Goal: Task Accomplishment & Management: Manage account settings

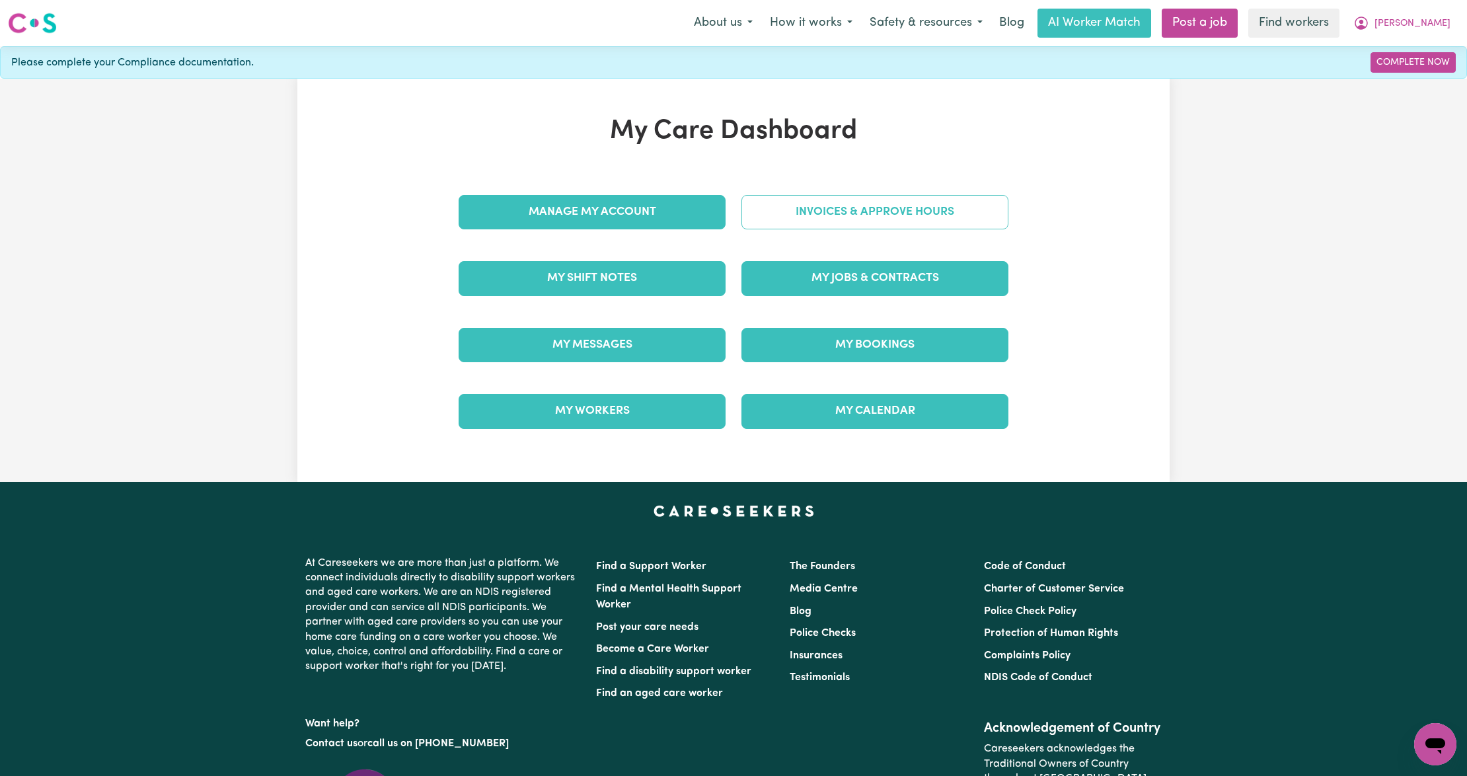
click at [783, 211] on link "Invoices & Approve Hours" at bounding box center [875, 212] width 267 height 34
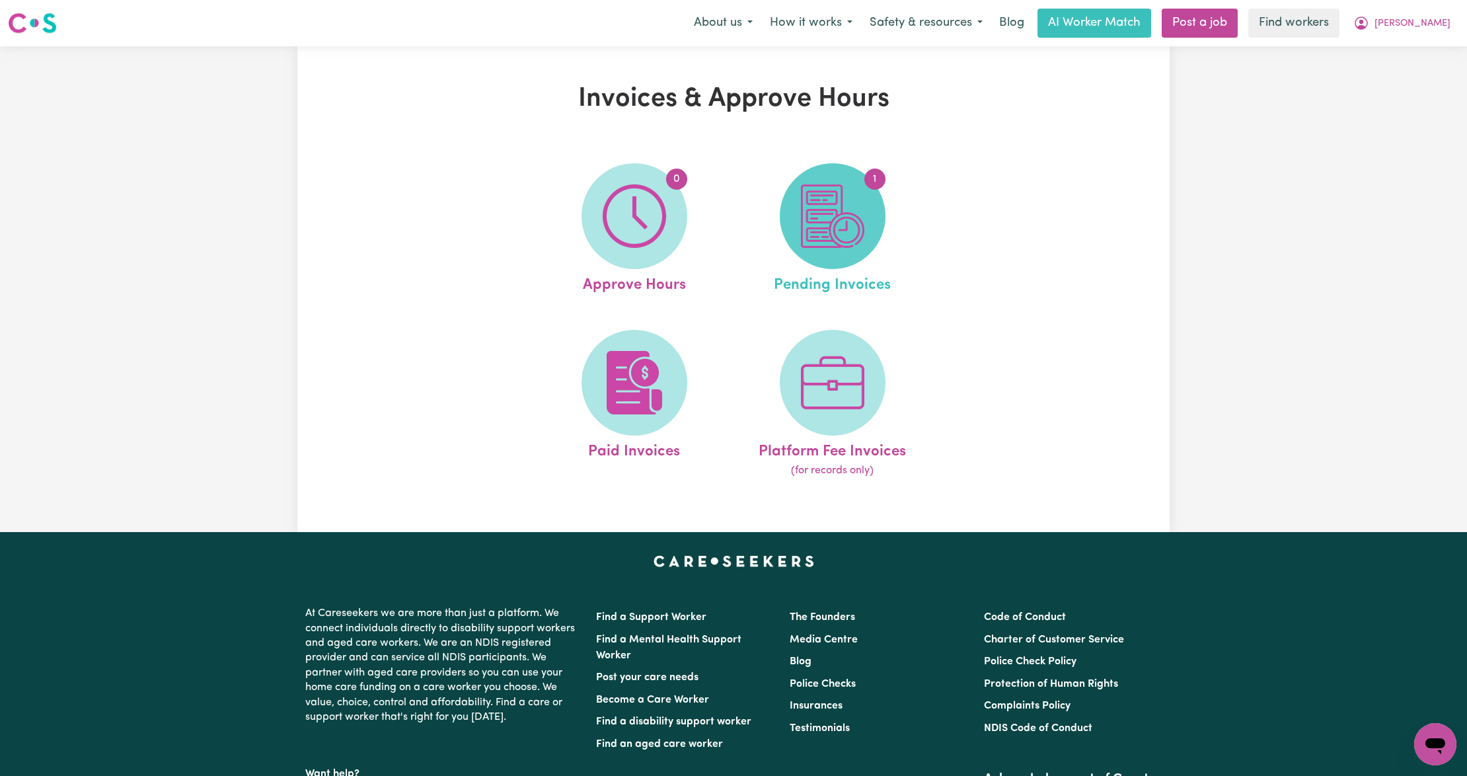
click at [789, 235] on span "1" at bounding box center [833, 216] width 106 height 106
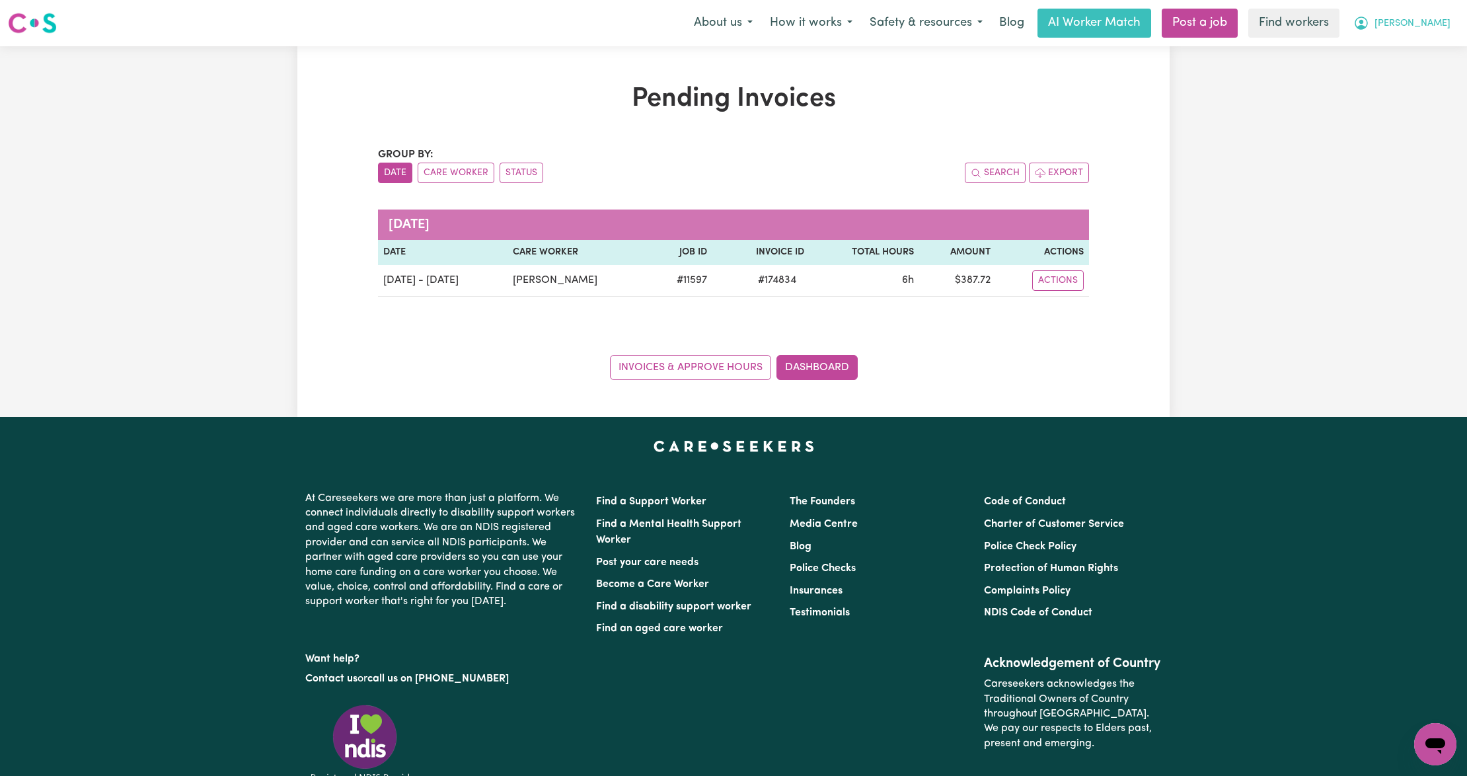
click at [1425, 16] on button "[PERSON_NAME]" at bounding box center [1402, 23] width 114 height 28
click at [1412, 75] on link "Logout" at bounding box center [1406, 75] width 104 height 25
